Goal: Information Seeking & Learning: Find specific fact

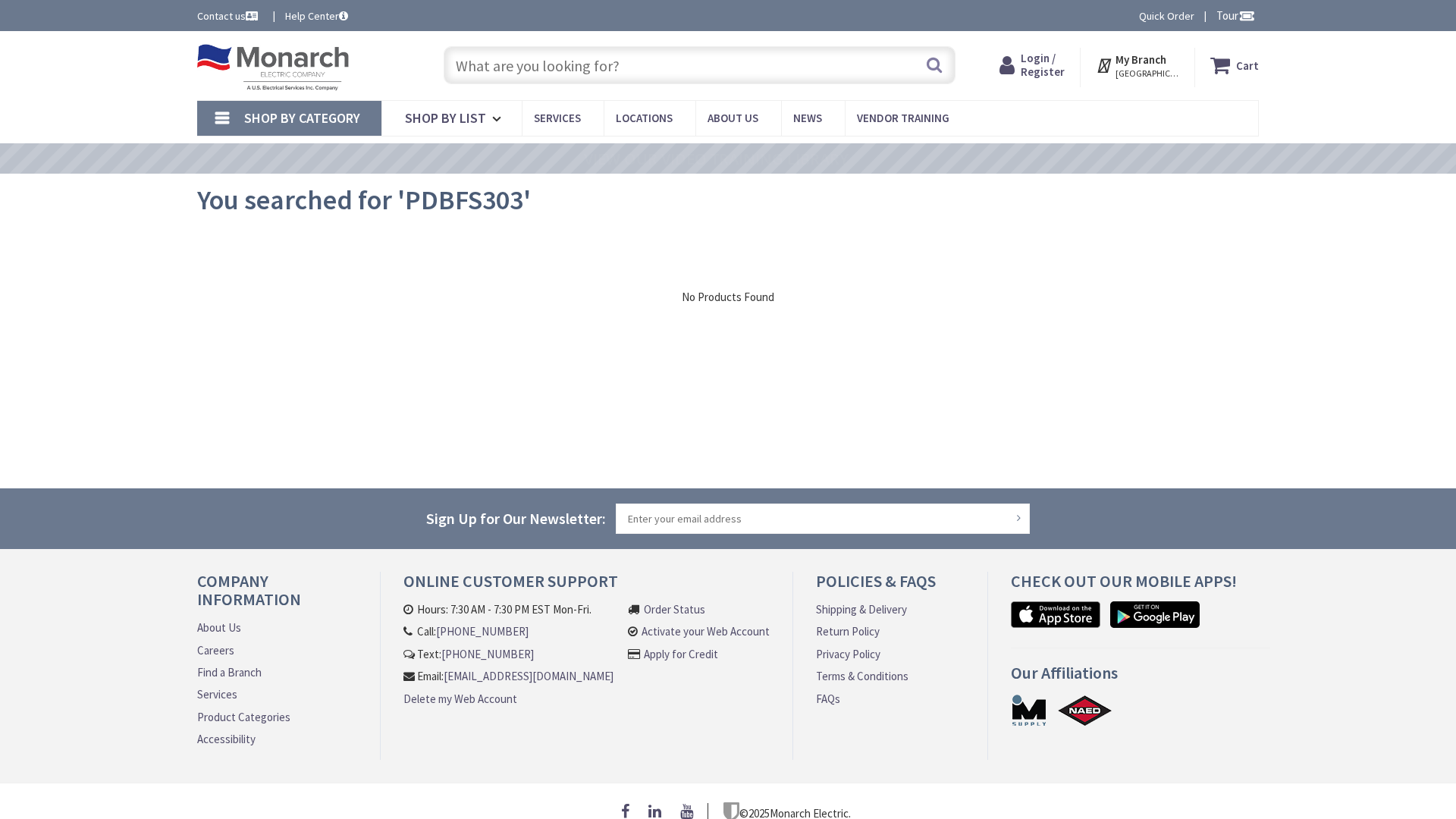
type input "W Hancock St, Milledgeville, GA 31061, USA"
